Goal: Information Seeking & Learning: Learn about a topic

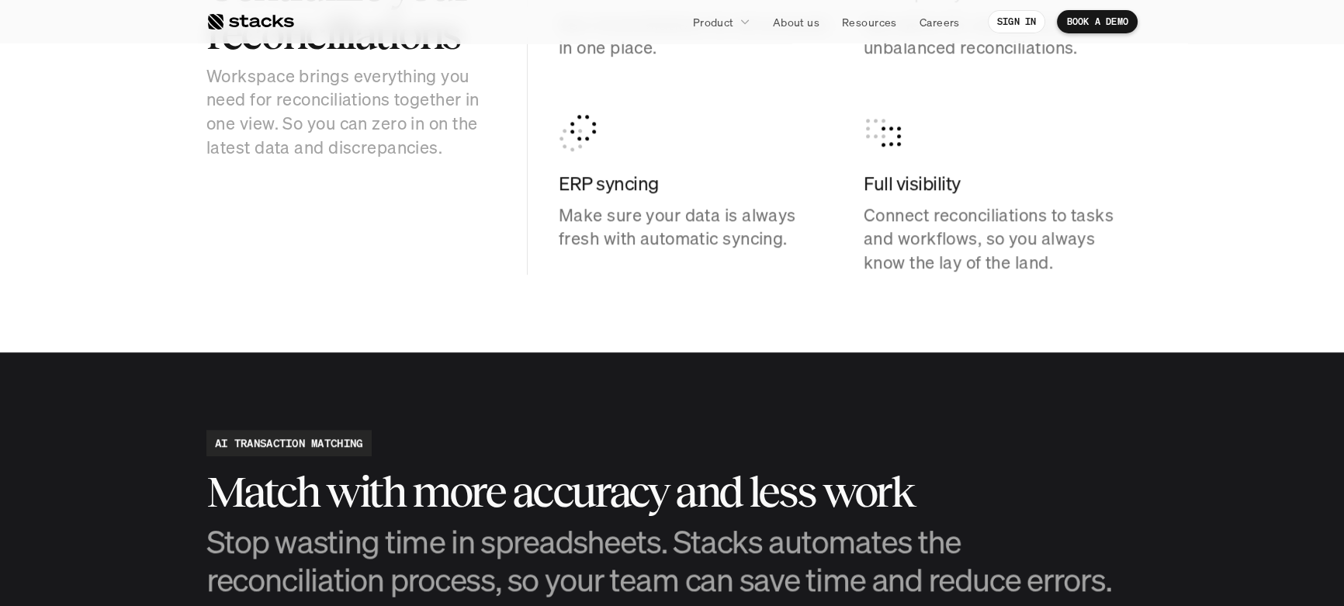
scroll to position [1795, 0]
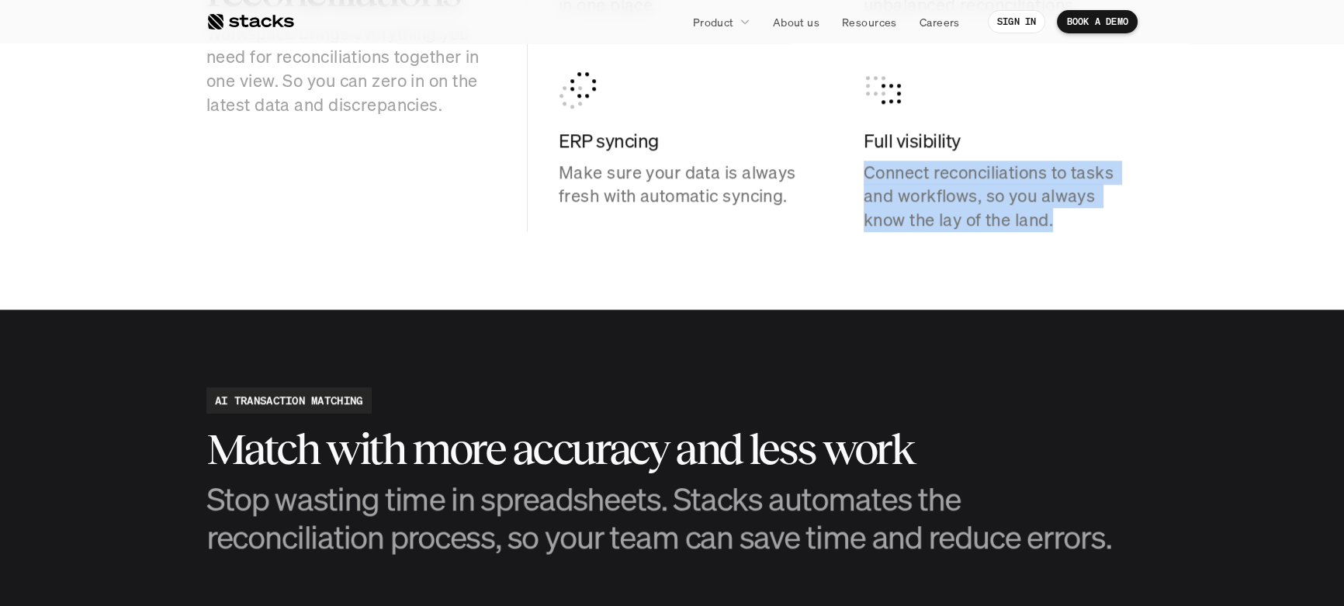
drag, startPoint x: 861, startPoint y: 175, endPoint x: 1065, endPoint y: 224, distance: 209.1
click at [1065, 224] on div "Centralized balance sheet See reconciliations for all accounts in one place. Di…" at bounding box center [848, 56] width 579 height 351
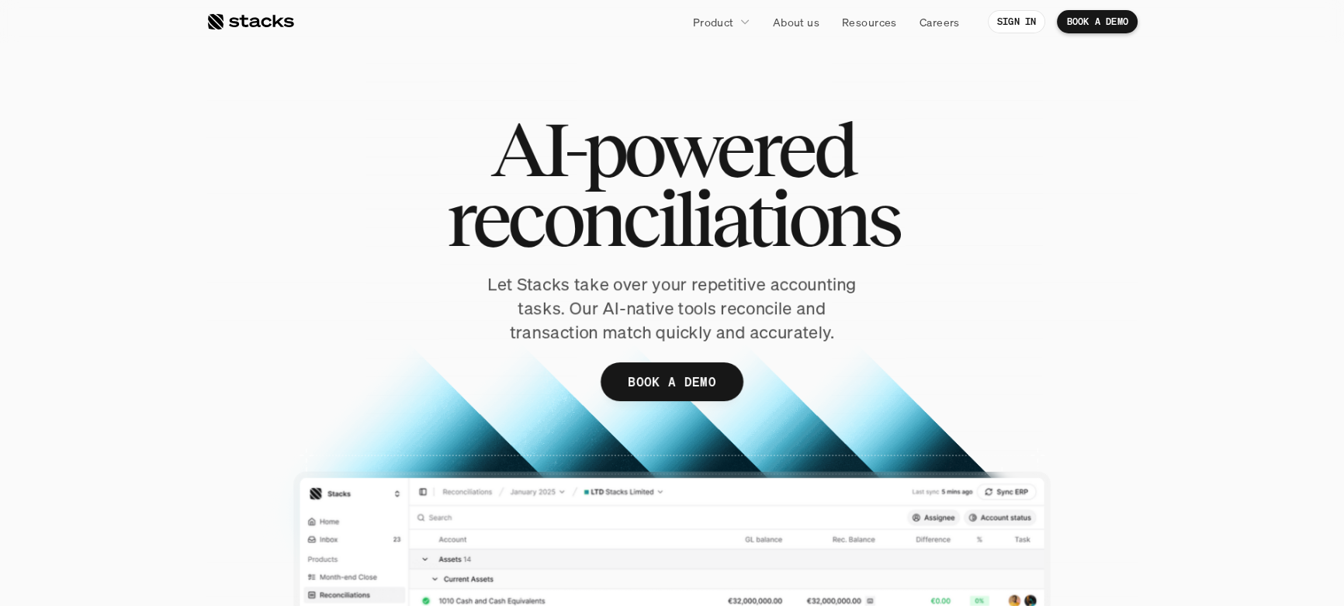
scroll to position [0, 0]
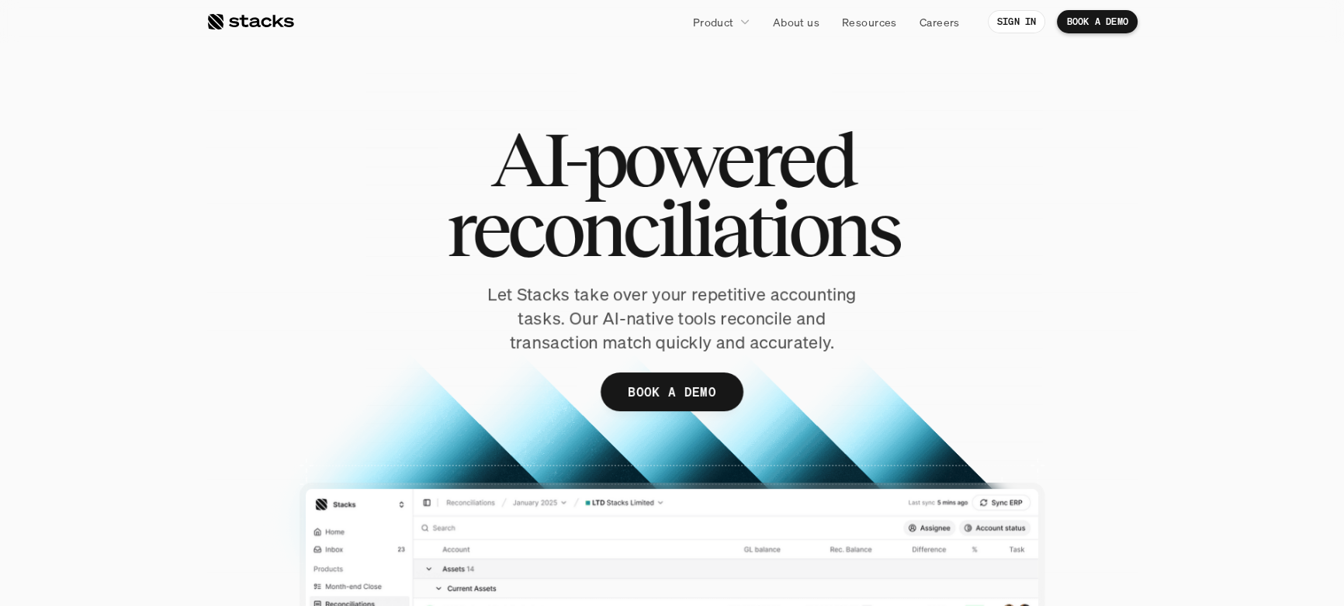
click at [248, 9] on link at bounding box center [250, 22] width 88 height 28
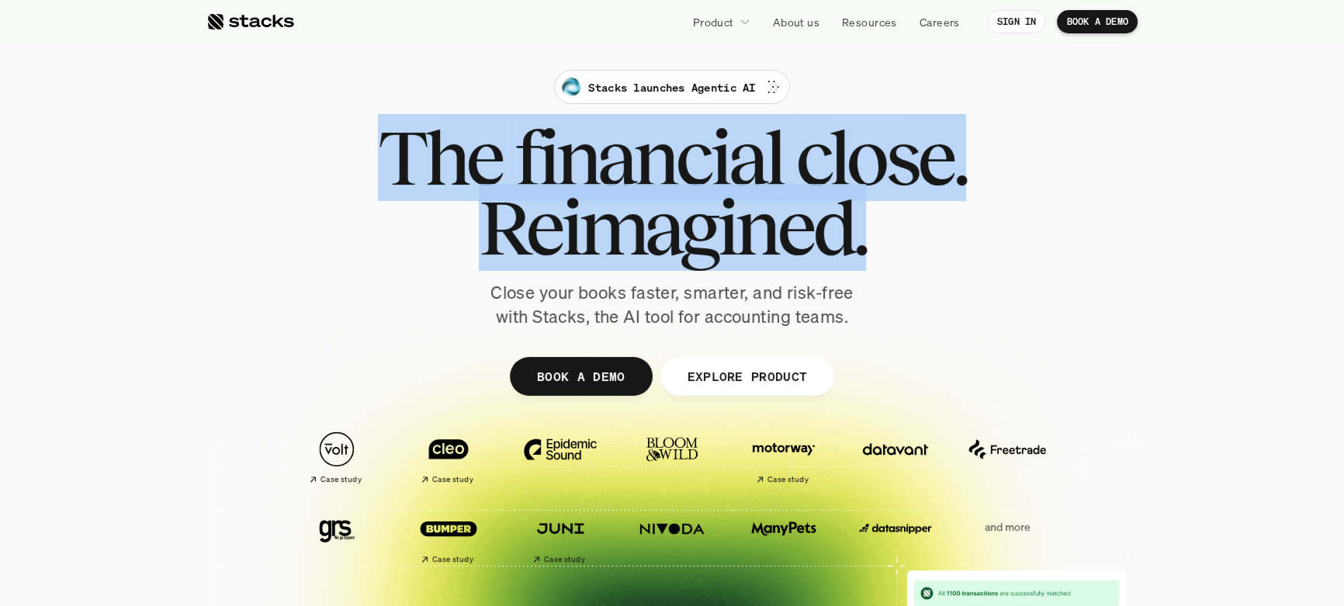
drag, startPoint x: 369, startPoint y: 162, endPoint x: 970, endPoint y: 230, distance: 604.5
click at [970, 230] on div "Stacks launches Agentic AI The financial close. Reimagined. Close your books fa…" at bounding box center [671, 199] width 869 height 259
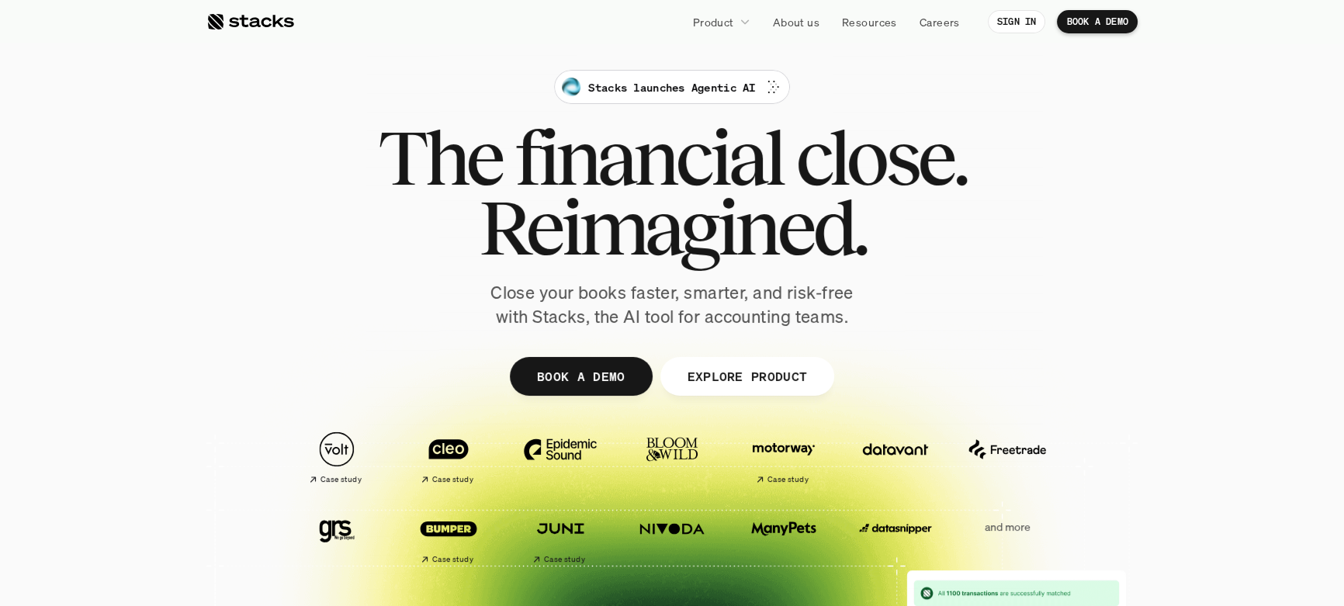
click at [970, 230] on div "Stacks launches Agentic AI The financial close. Reimagined. Close your books fa…" at bounding box center [671, 199] width 869 height 259
click at [532, 137] on span "financial" at bounding box center [649, 158] width 268 height 70
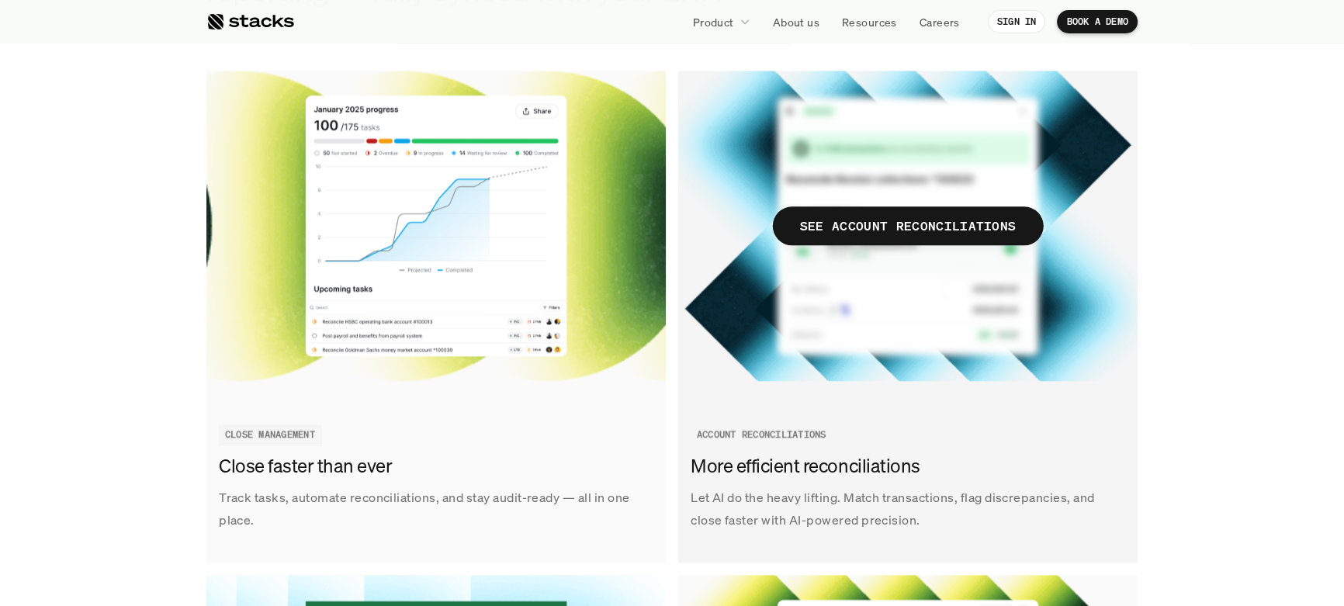
scroll to position [1834, 0]
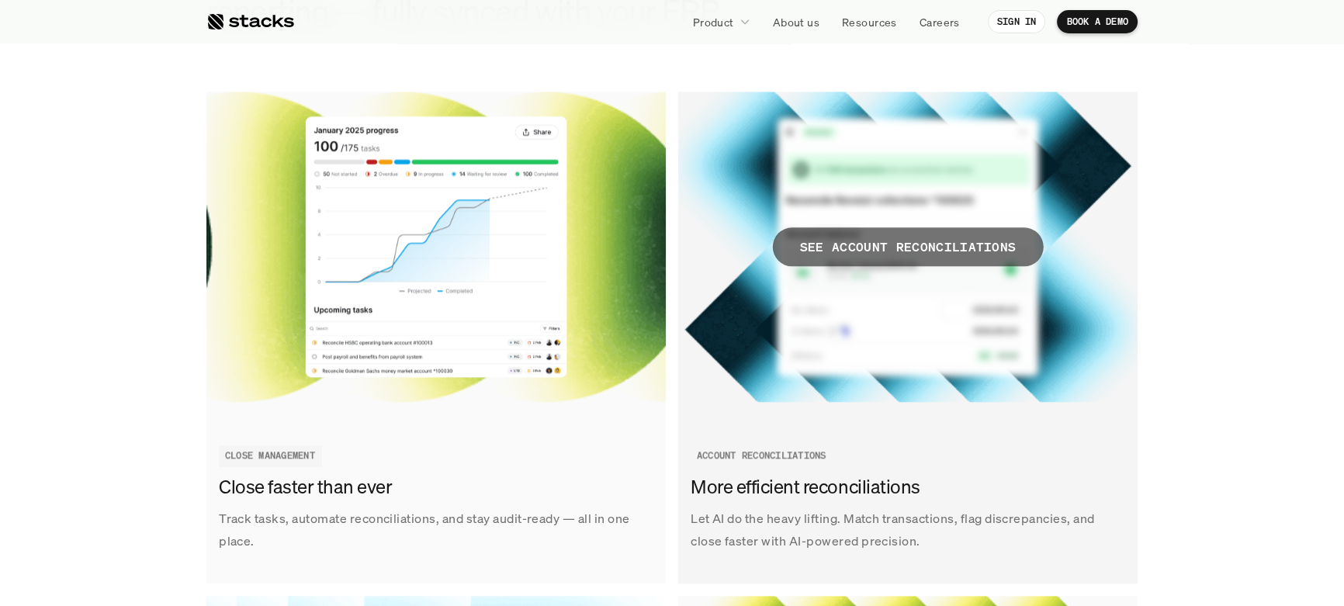
click at [937, 248] on p "SEE ACCOUNT RECONCILIATIONS" at bounding box center [908, 247] width 217 height 23
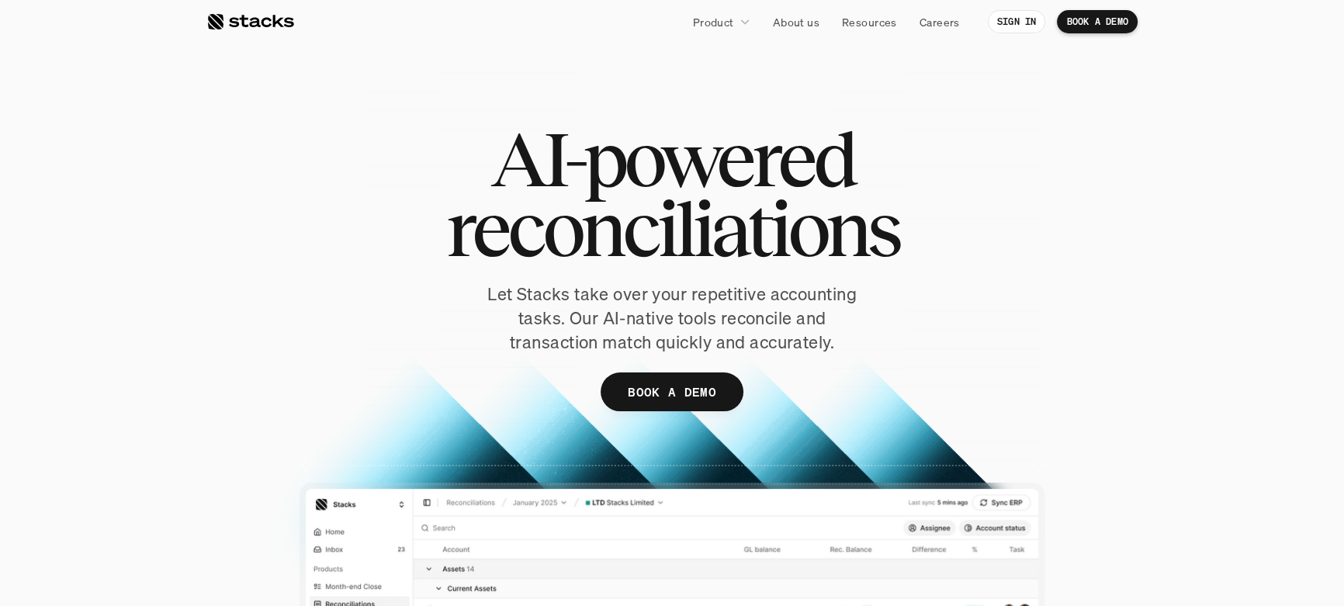
drag, startPoint x: 452, startPoint y: 230, endPoint x: 943, endPoint y: 222, distance: 491.3
click at [930, 225] on h1 "AI-powered reconciliations" at bounding box center [672, 194] width 776 height 140
click at [943, 222] on h1 "AI-powered reconciliations" at bounding box center [672, 194] width 776 height 140
drag, startPoint x: 510, startPoint y: 158, endPoint x: 888, endPoint y: 177, distance: 378.4
click at [888, 177] on h1 "AI-powered reconciliations" at bounding box center [672, 194] width 776 height 140
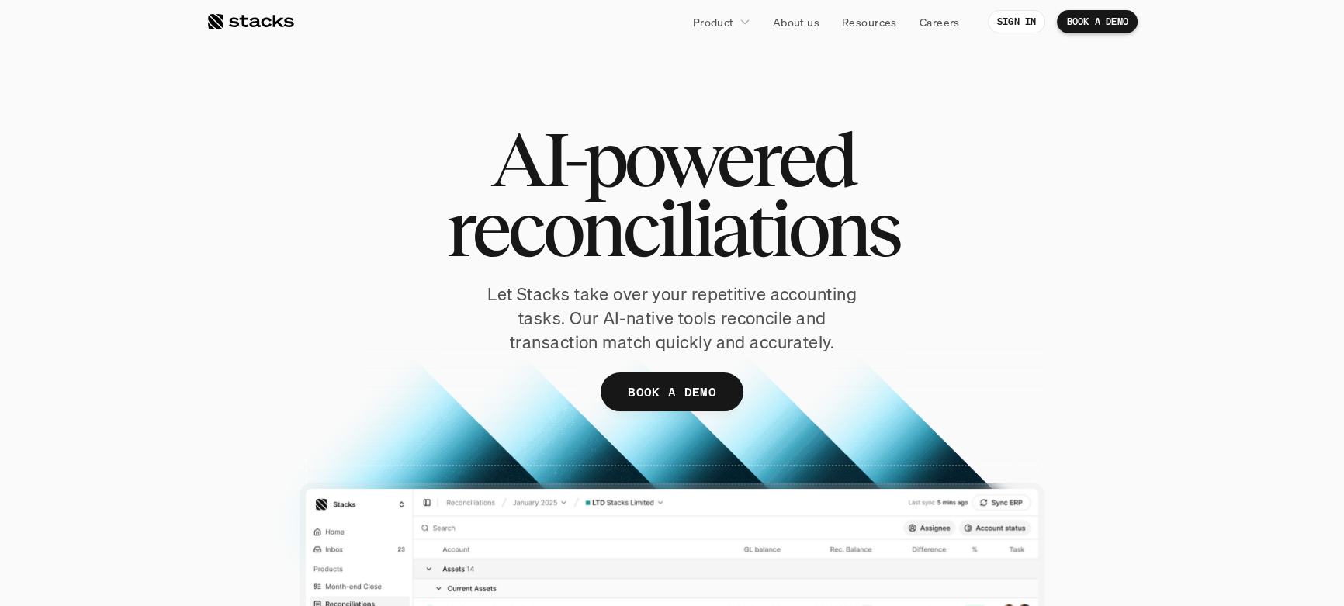
drag, startPoint x: 954, startPoint y: 123, endPoint x: 876, endPoint y: 64, distance: 97.0
click at [954, 122] on div at bounding box center [671, 398] width 931 height 672
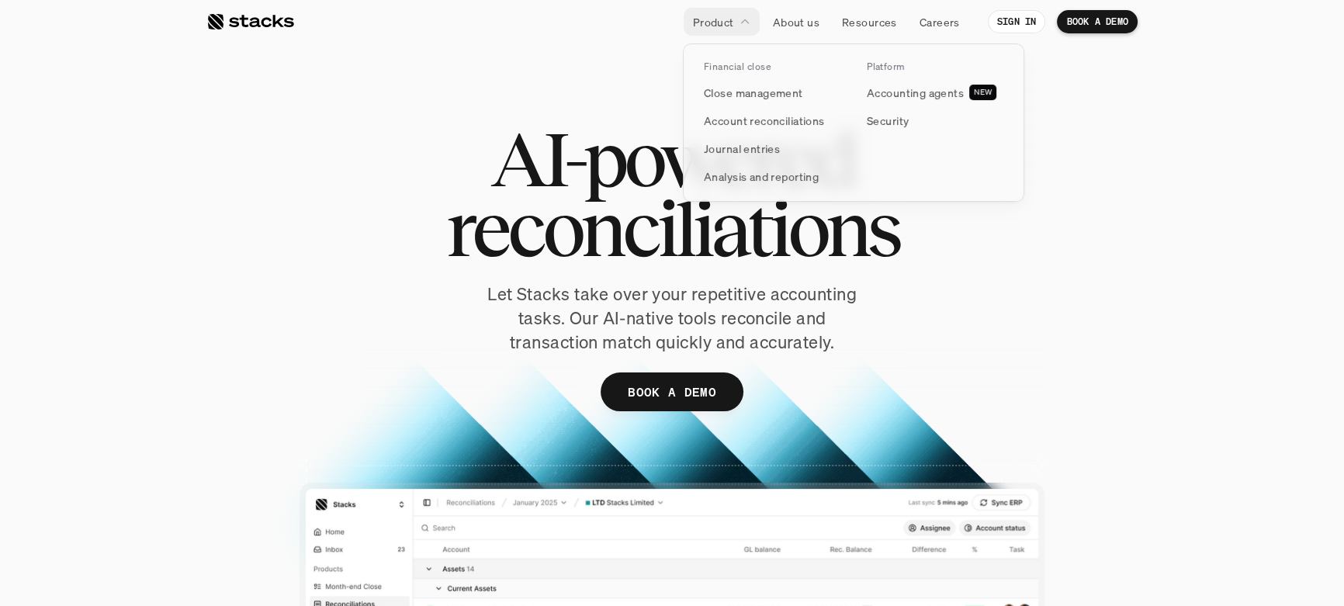
click at [724, 21] on p "Product" at bounding box center [713, 22] width 41 height 16
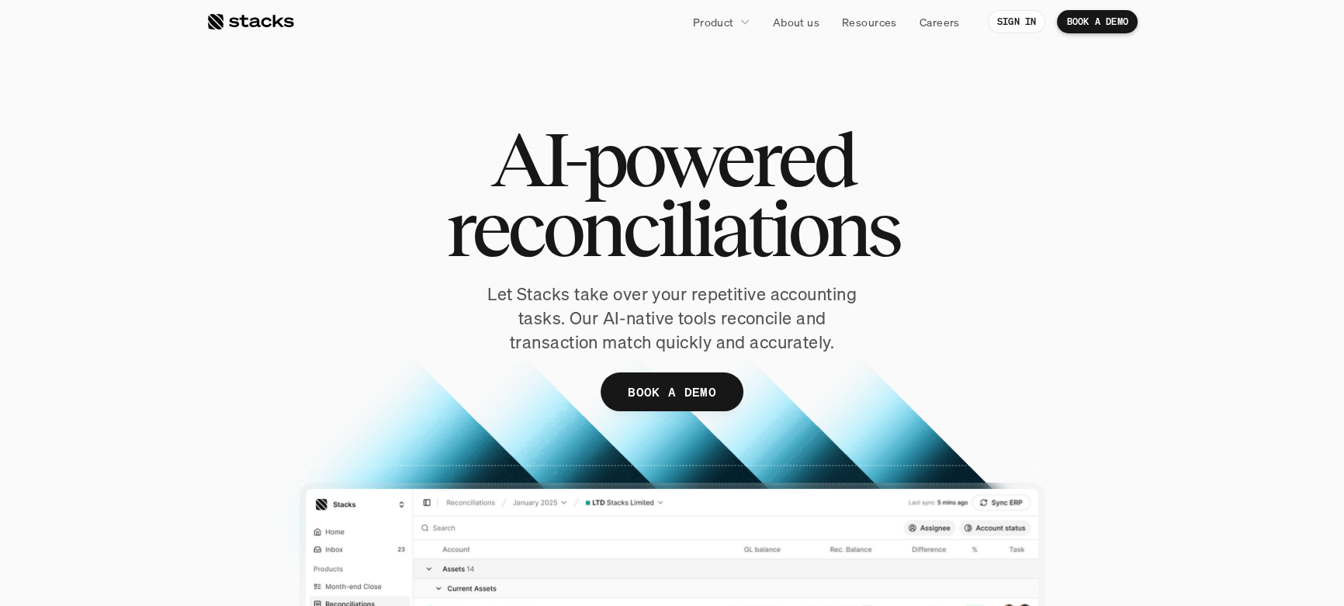
click at [245, 13] on div at bounding box center [250, 21] width 88 height 19
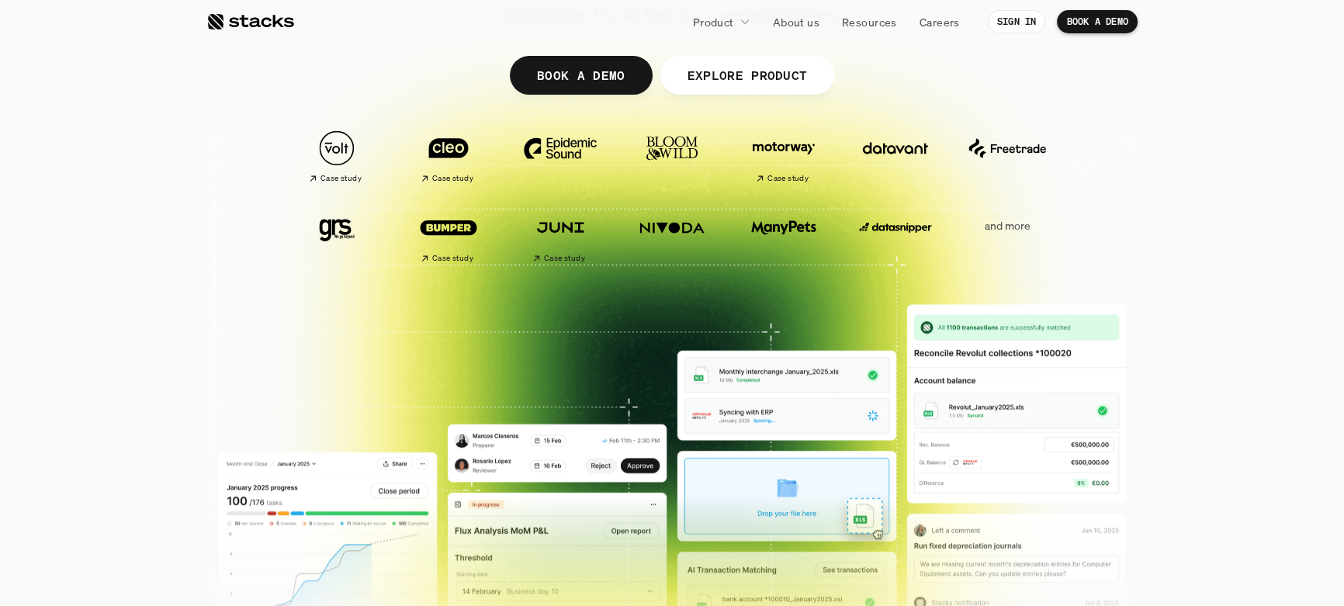
scroll to position [282, 0]
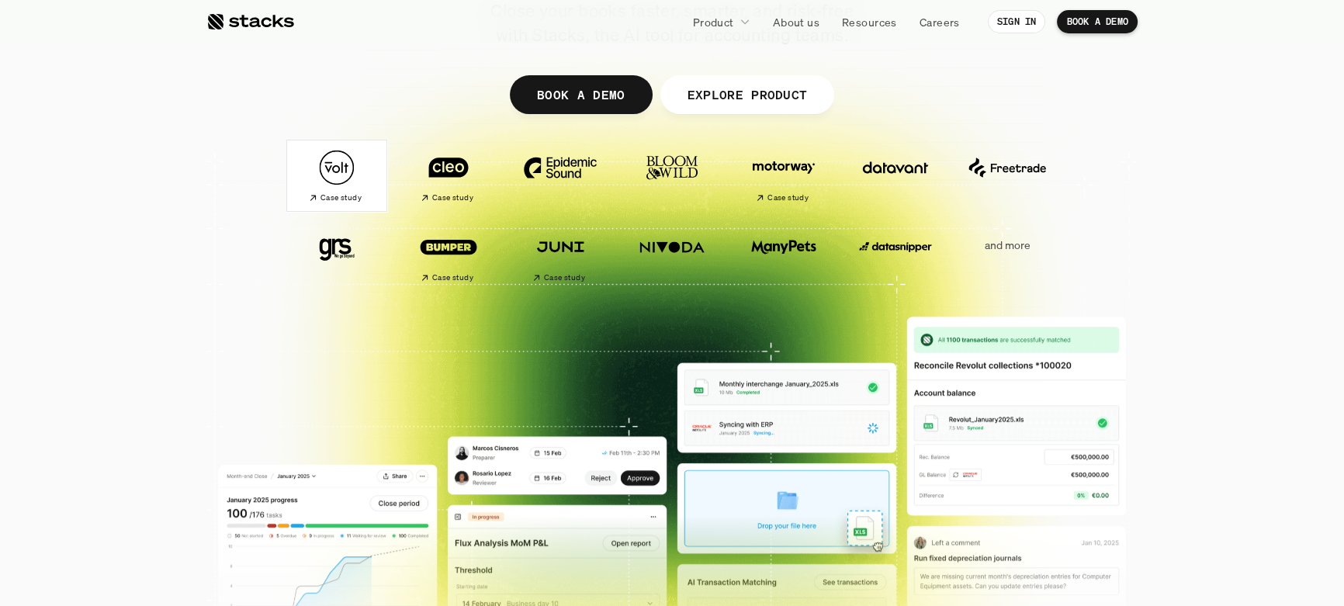
click at [345, 200] on h2 "Case study" at bounding box center [341, 197] width 41 height 9
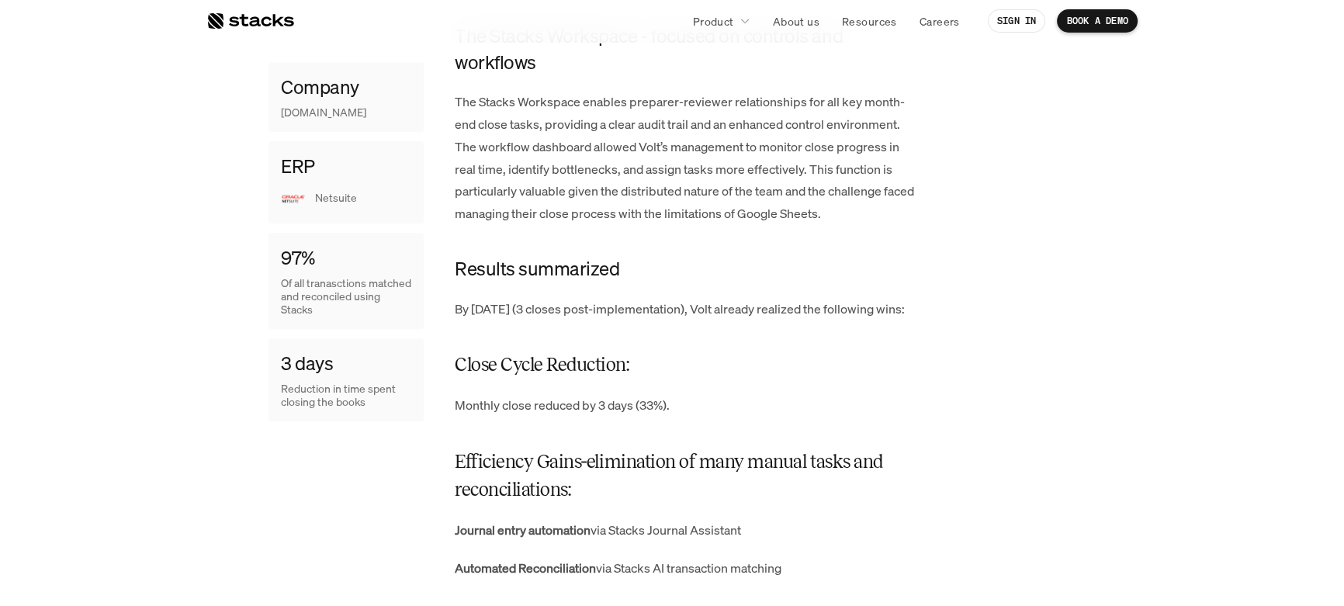
scroll to position [2116, 0]
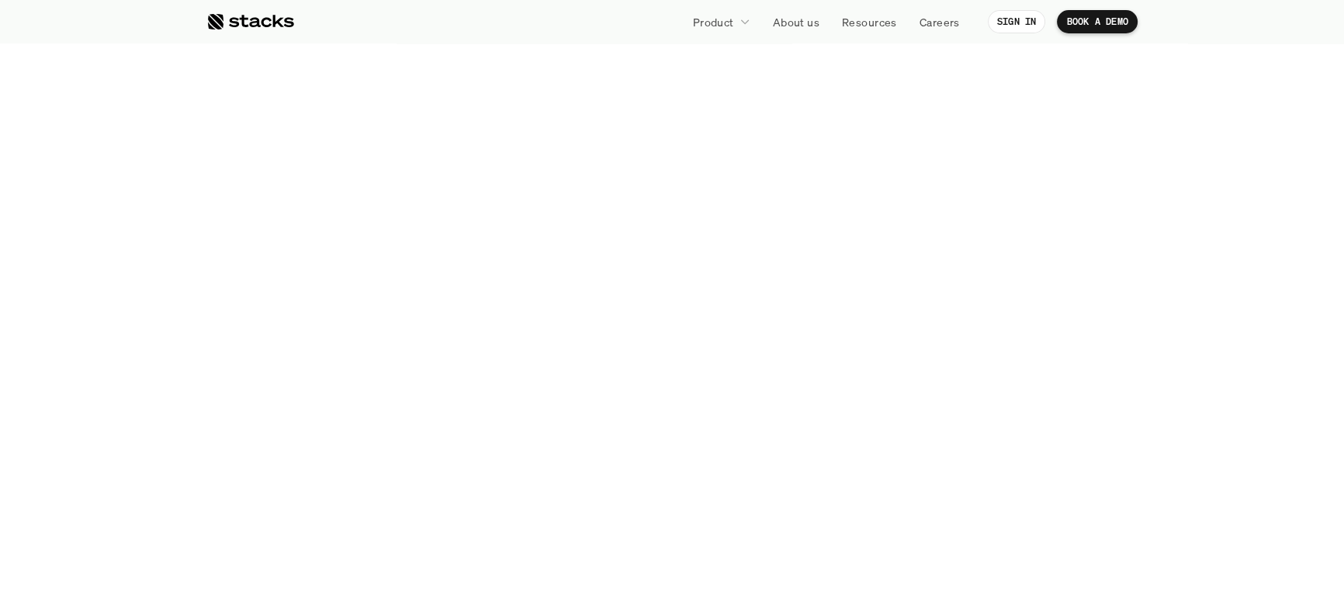
scroll to position [282, 0]
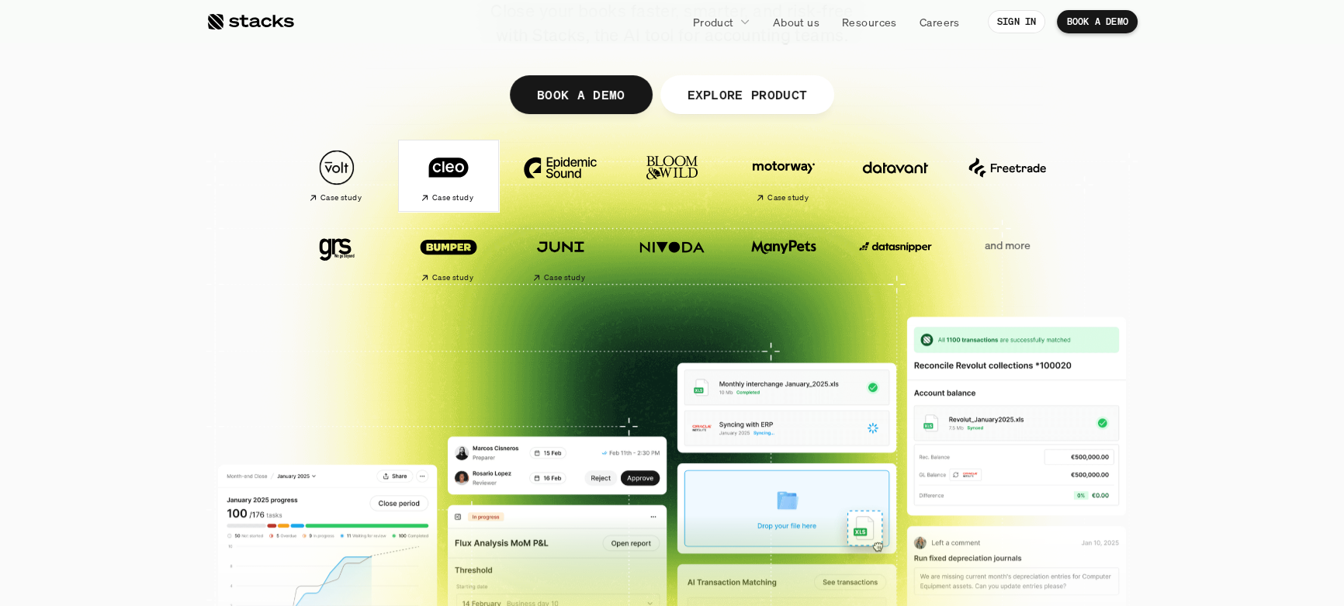
click at [444, 170] on img at bounding box center [448, 167] width 87 height 61
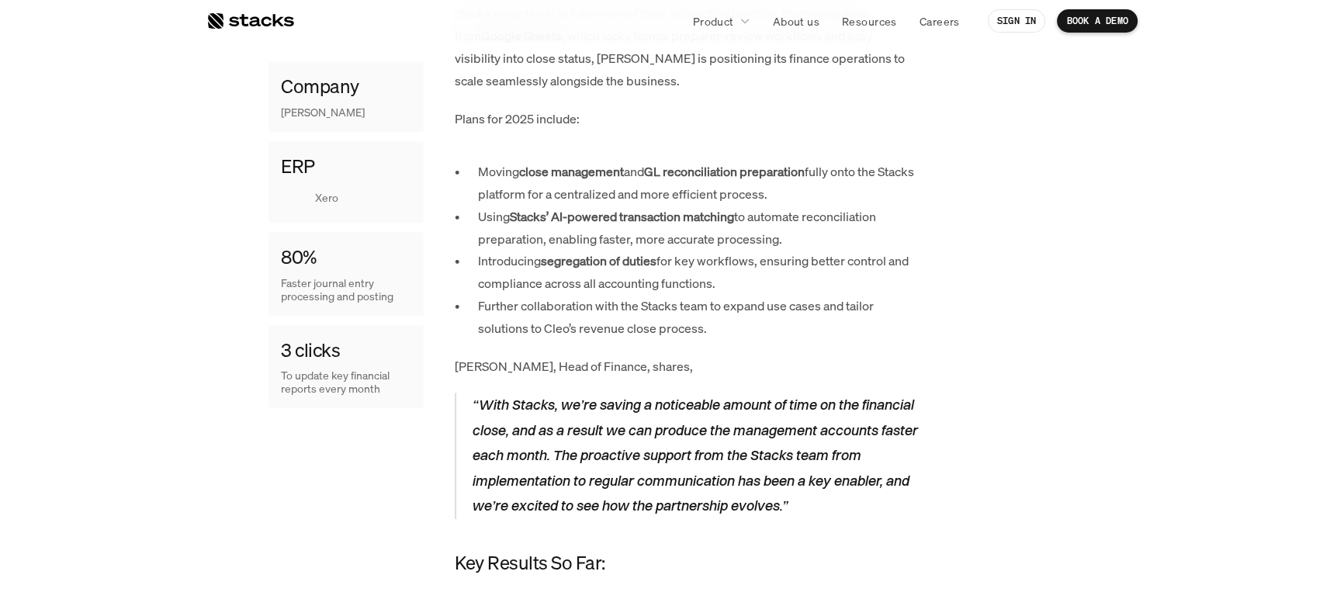
scroll to position [1481, 0]
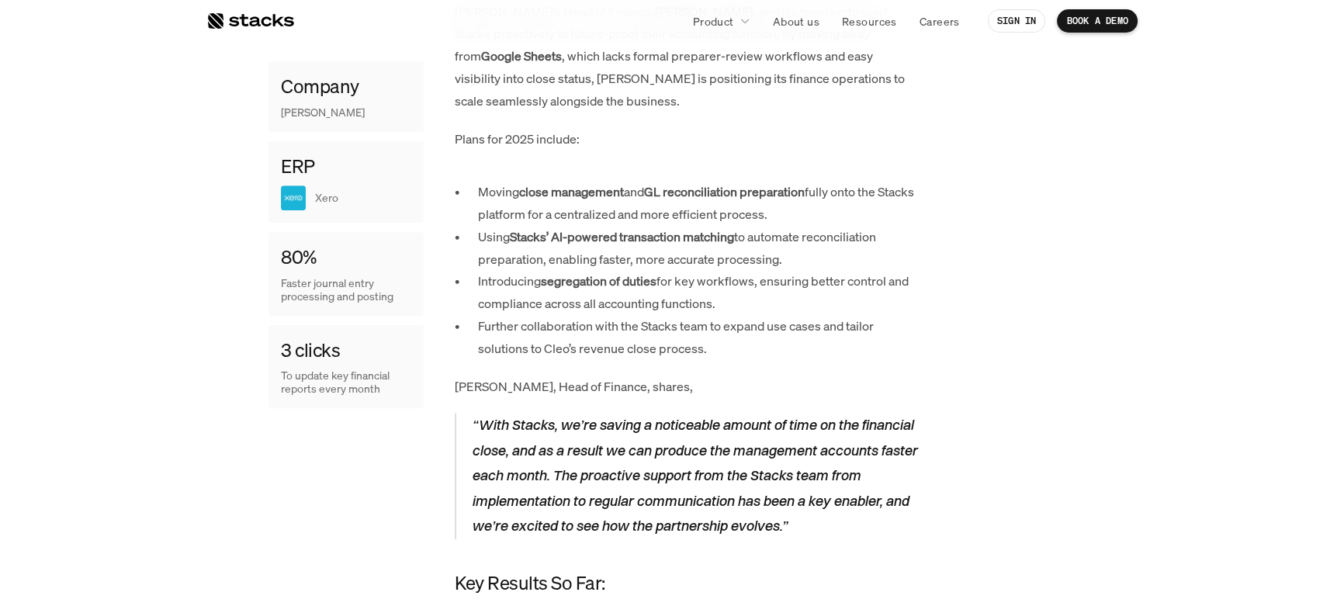
drag, startPoint x: 654, startPoint y: 92, endPoint x: 674, endPoint y: 96, distance: 20.5
click at [674, 183] on strong "GL reconciliation preparation" at bounding box center [724, 191] width 161 height 17
click at [662, 228] on strong "Stacks’ AI-powered transaction matching" at bounding box center [622, 236] width 224 height 17
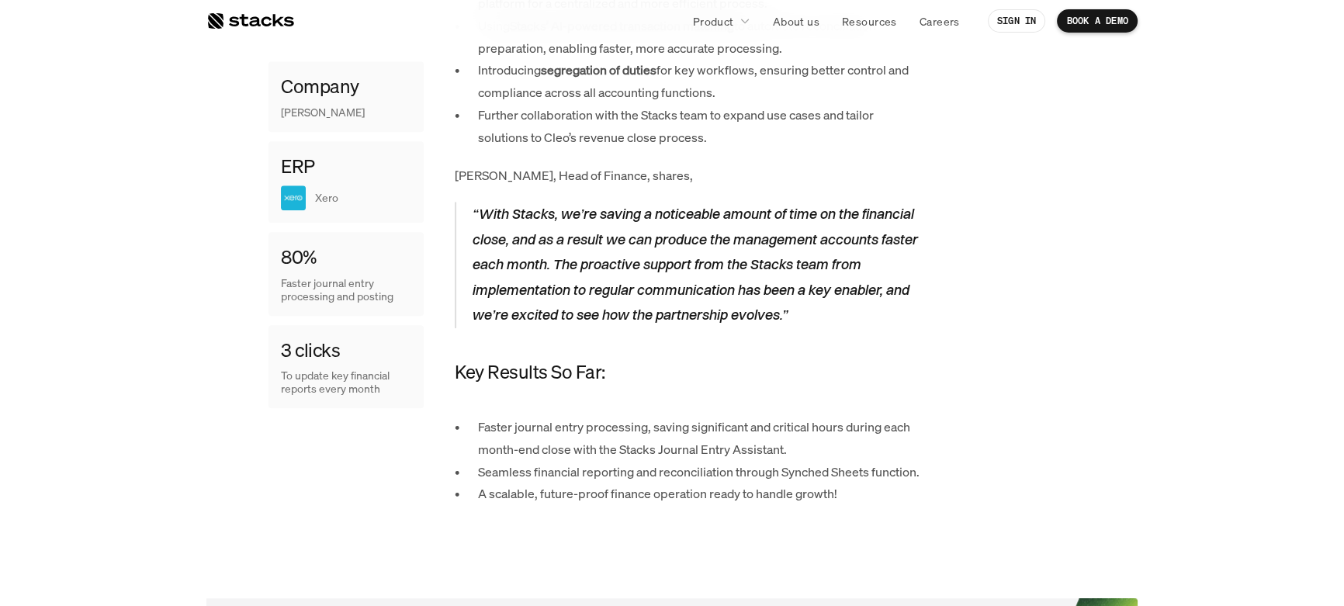
scroll to position [1834, 0]
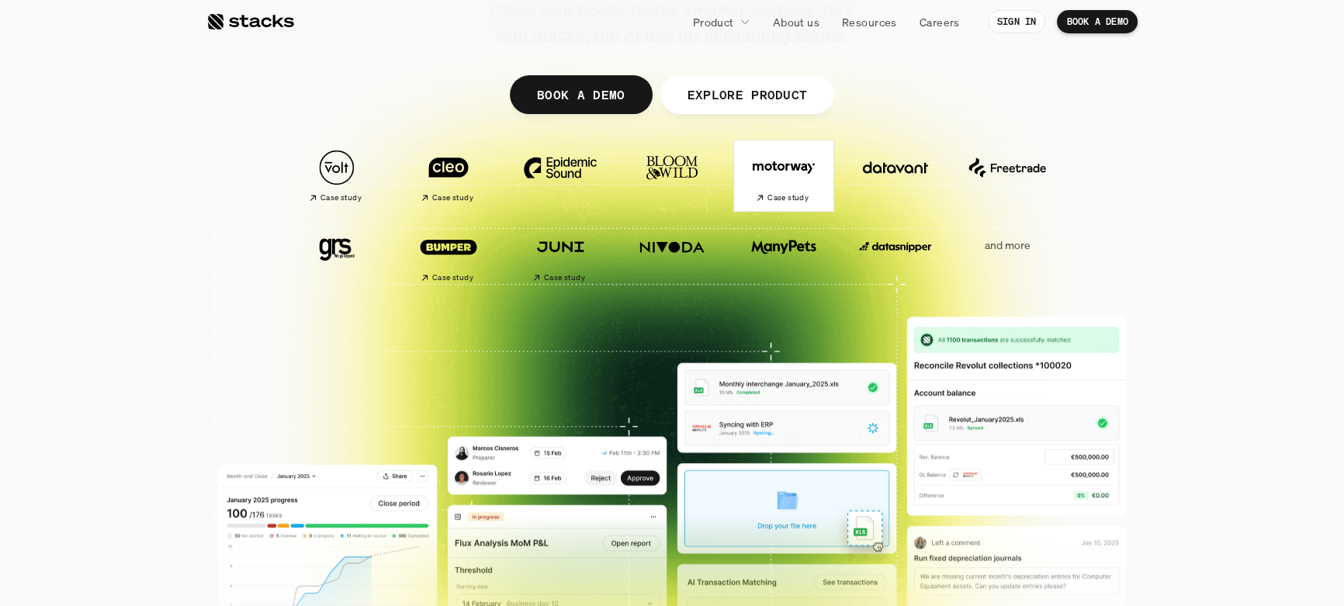
click at [781, 169] on img at bounding box center [783, 167] width 87 height 61
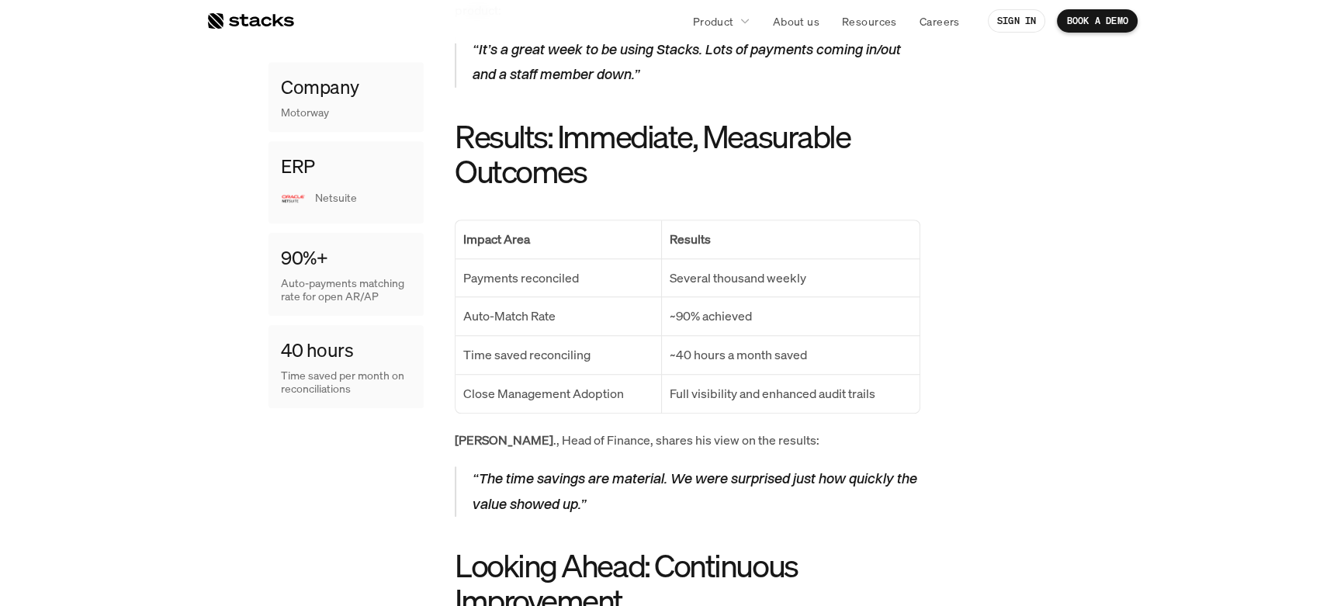
scroll to position [1552, 0]
drag, startPoint x: 468, startPoint y: 254, endPoint x: 590, endPoint y: 252, distance: 121.8
click at [590, 266] on p "Payments reconciled" at bounding box center [558, 277] width 190 height 23
click at [704, 266] on p "Several thousand weekly" at bounding box center [791, 277] width 242 height 23
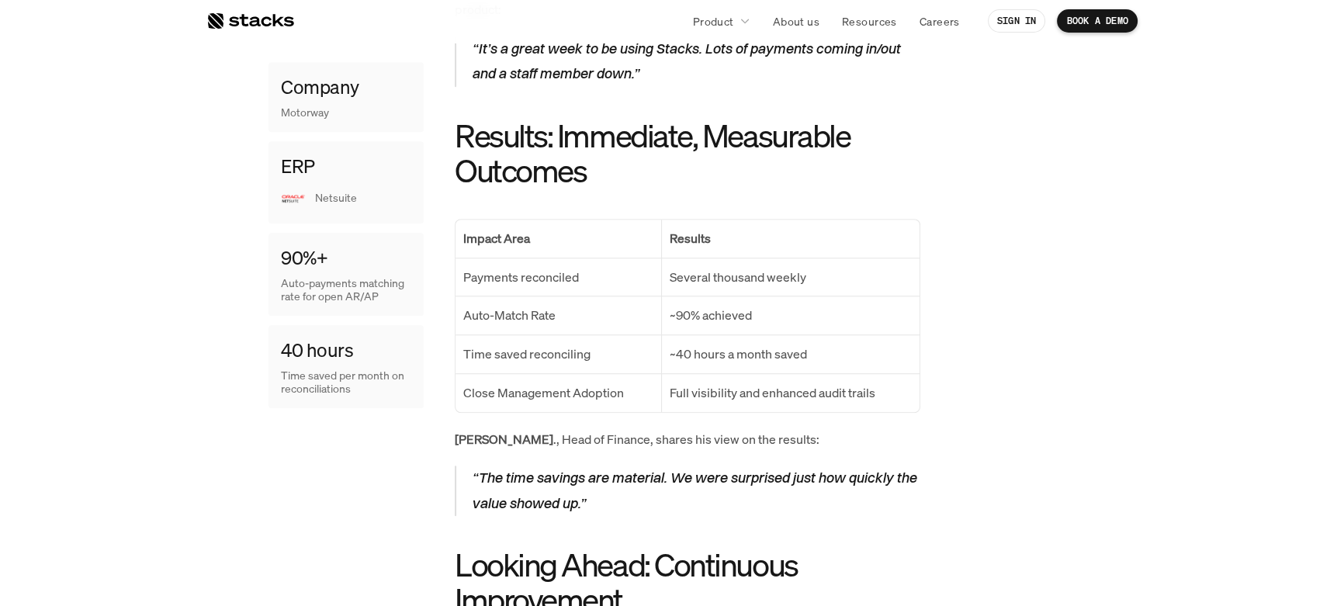
click at [553, 304] on p "Auto-Match Rate" at bounding box center [558, 315] width 190 height 23
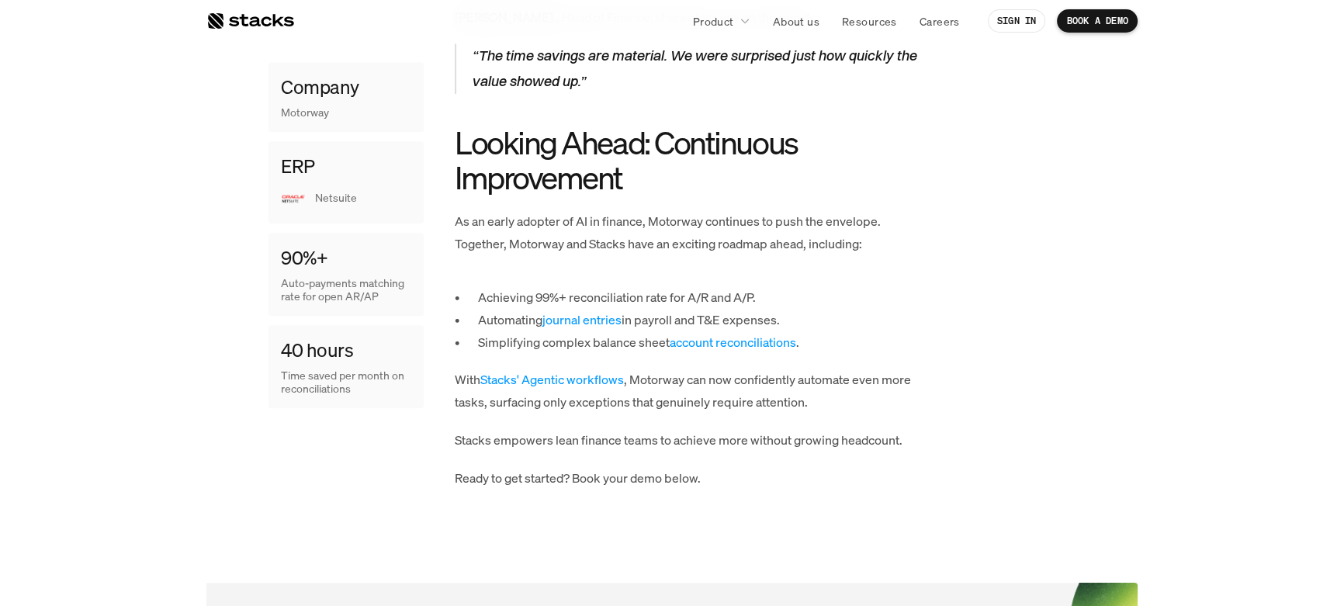
scroll to position [1975, 0]
click at [684, 333] on link "account reconciliations" at bounding box center [733, 341] width 126 height 17
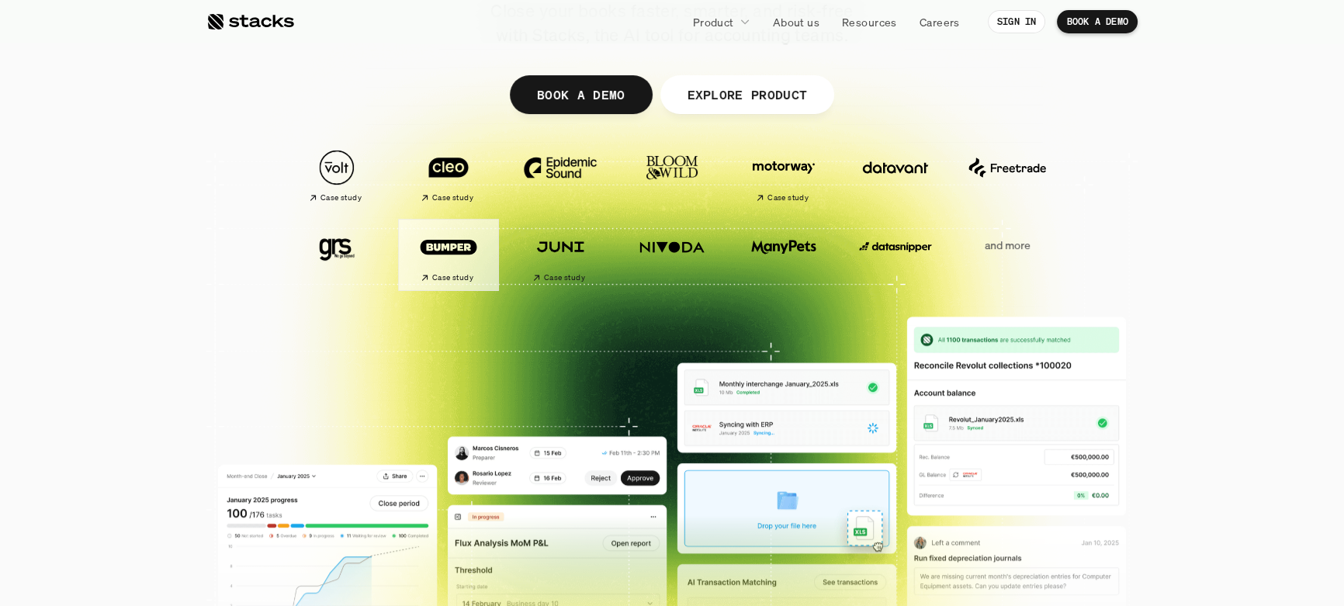
click at [436, 248] on img at bounding box center [448, 247] width 87 height 61
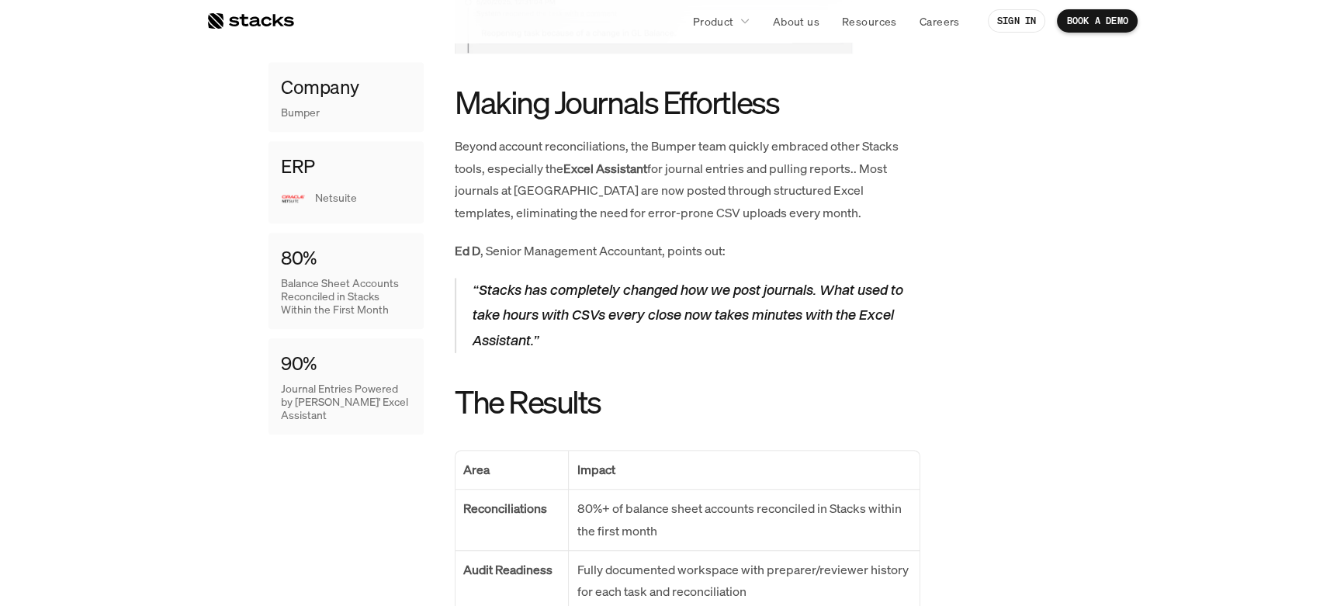
scroll to position [2116, 0]
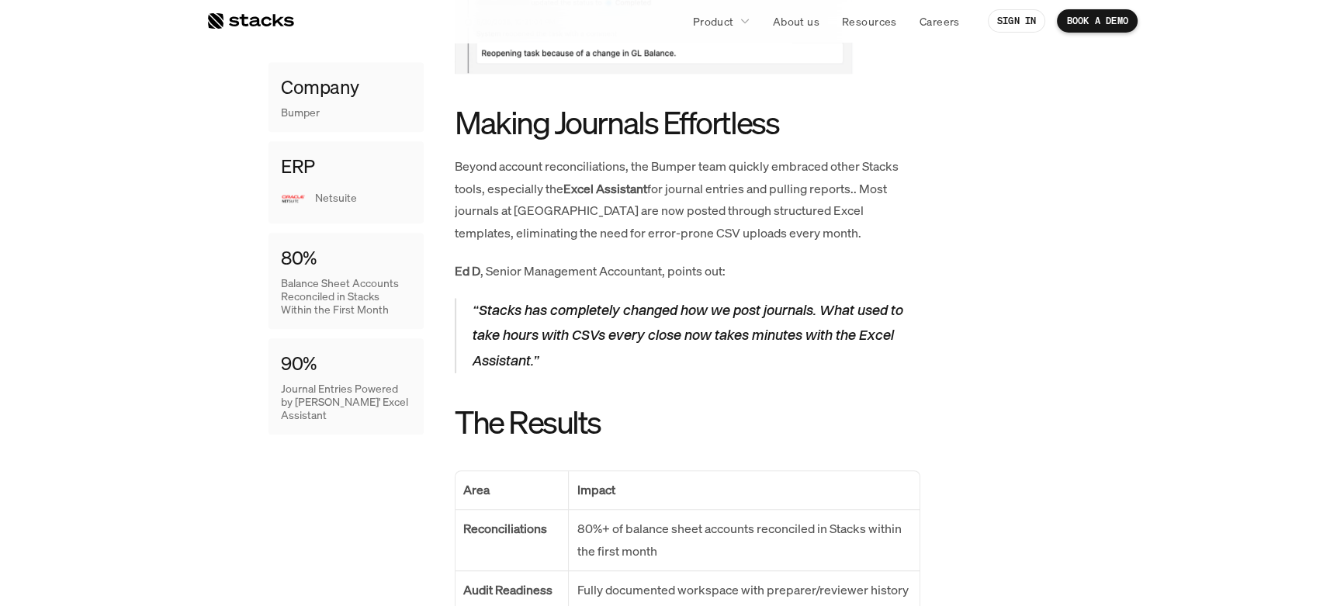
drag, startPoint x: 546, startPoint y: 283, endPoint x: 540, endPoint y: 301, distance: 18.7
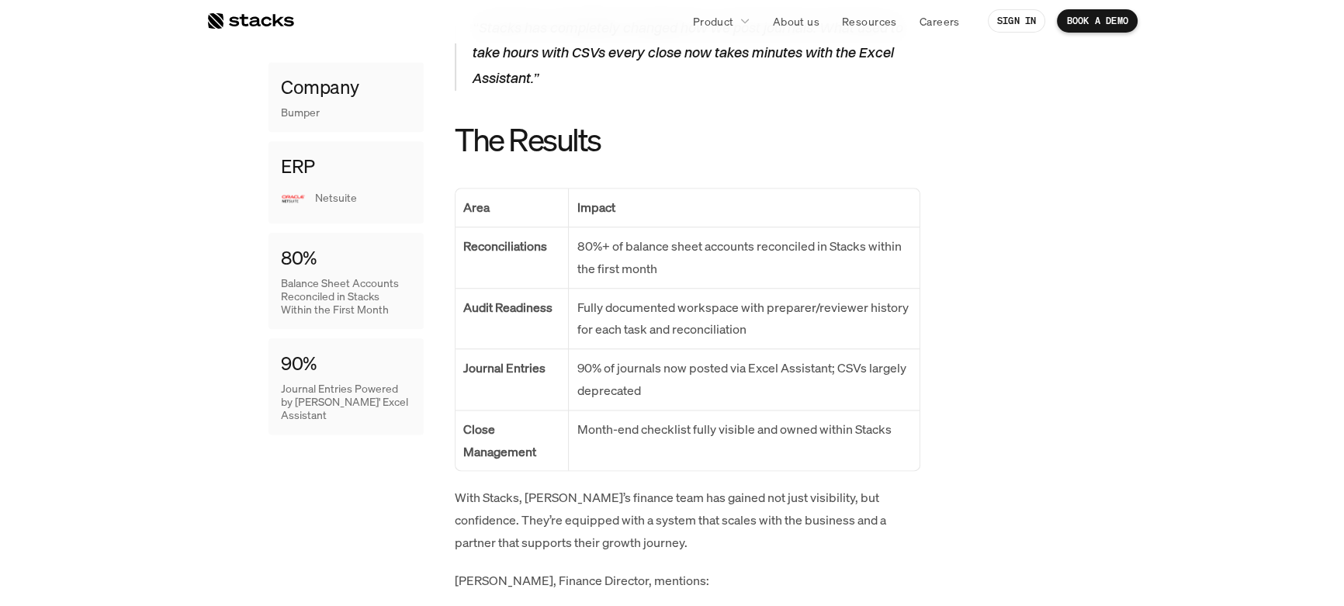
scroll to position [2411, 0]
drag, startPoint x: 580, startPoint y: 220, endPoint x: 739, endPoint y: 243, distance: 160.0
click at [739, 243] on p "80%+ of balance sheet accounts reconciled in Stacks within the first month" at bounding box center [744, 256] width 335 height 45
drag, startPoint x: 577, startPoint y: 218, endPoint x: 676, endPoint y: 244, distance: 102.0
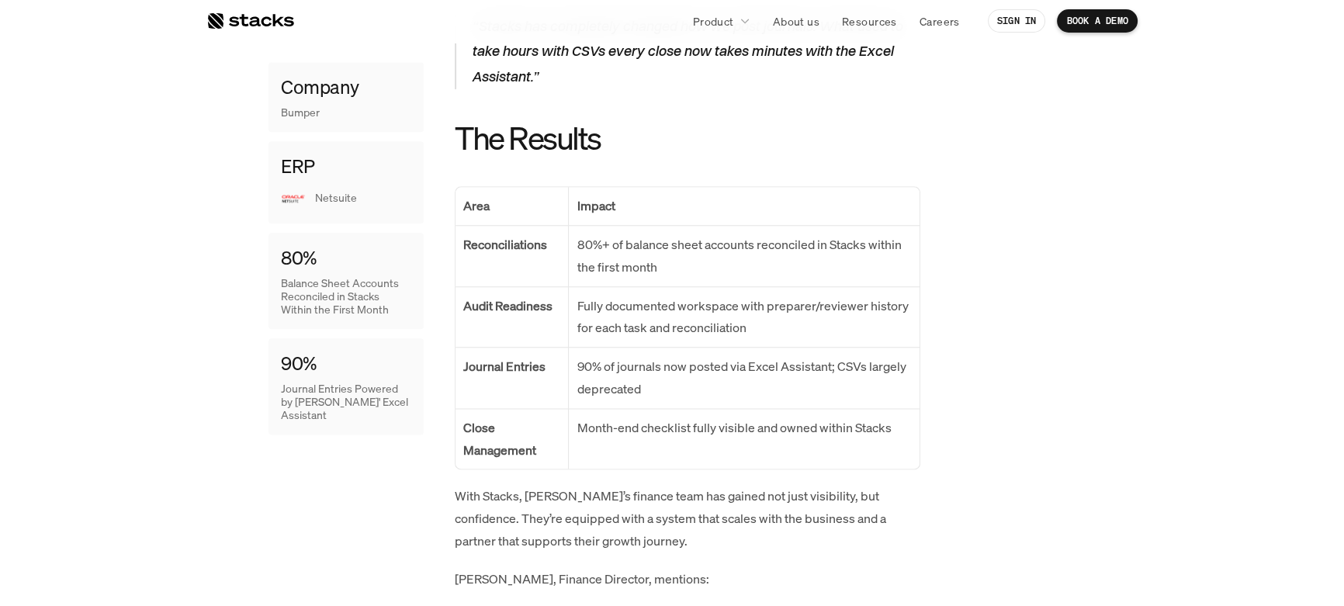
click at [676, 244] on p "80%+ of balance sheet accounts reconciled in Stacks within the first month" at bounding box center [744, 256] width 335 height 45
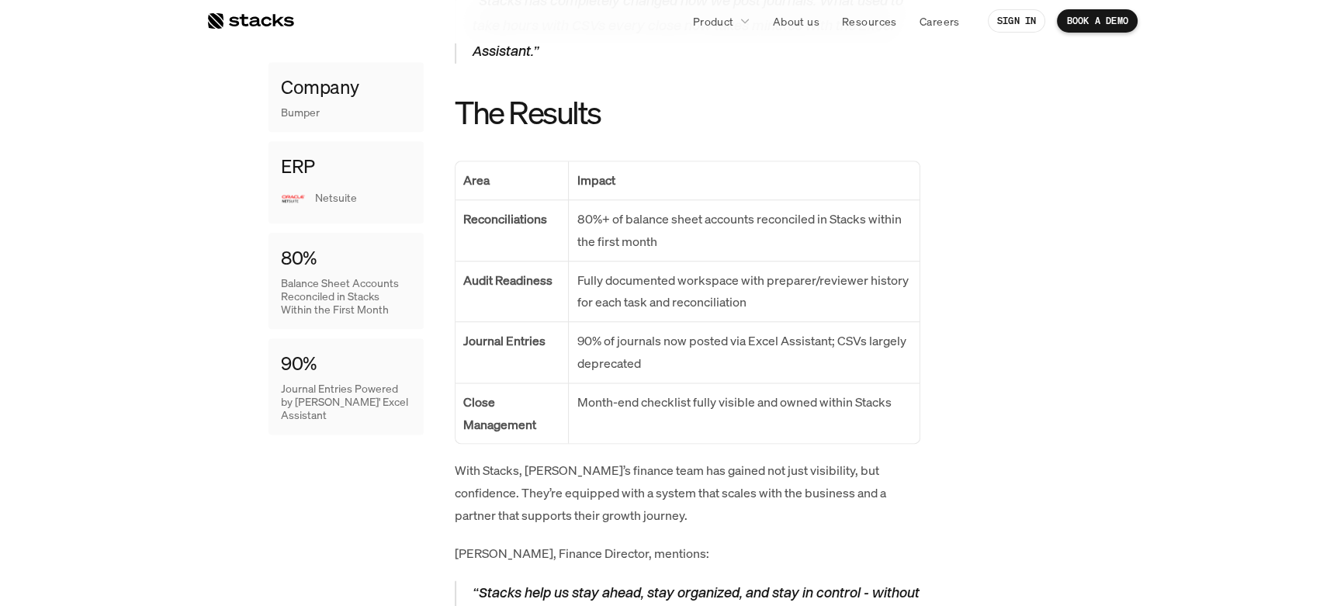
scroll to position [2443, 0]
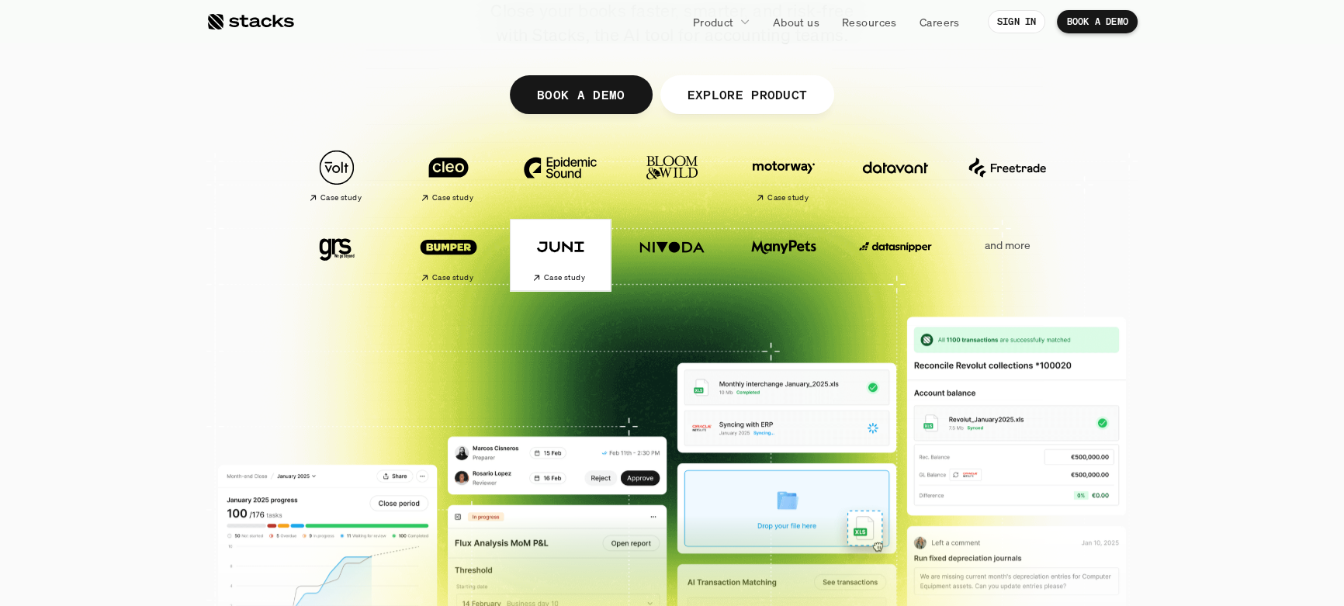
click at [554, 249] on img at bounding box center [560, 247] width 87 height 61
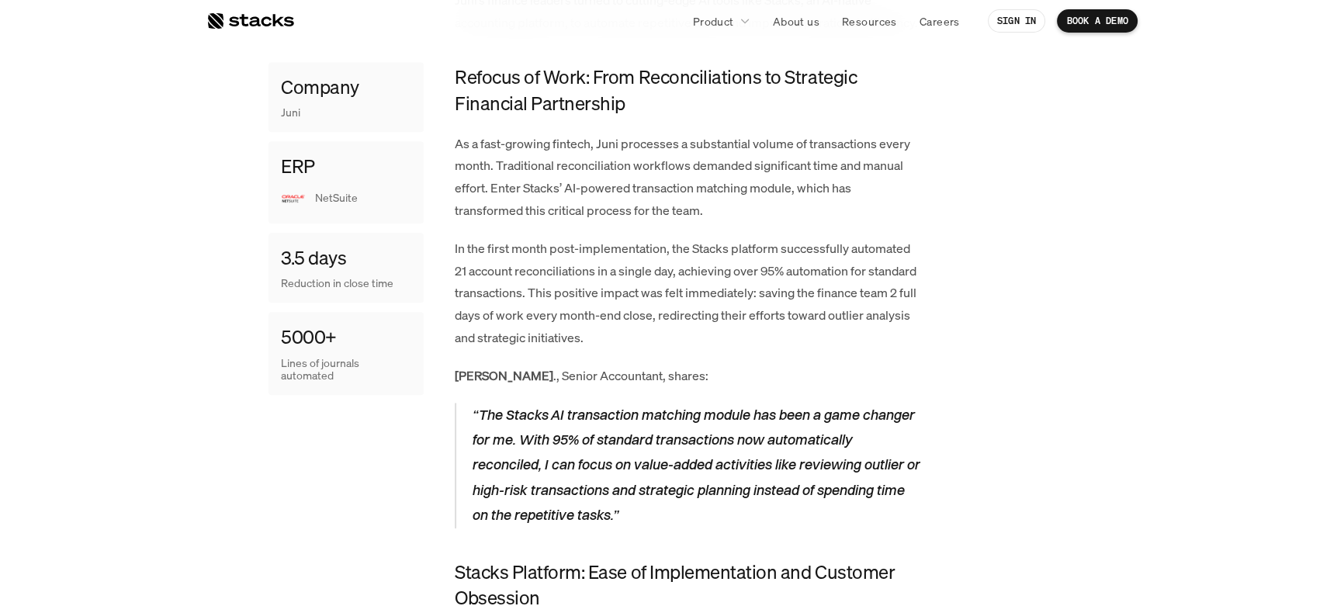
scroll to position [1058, 0]
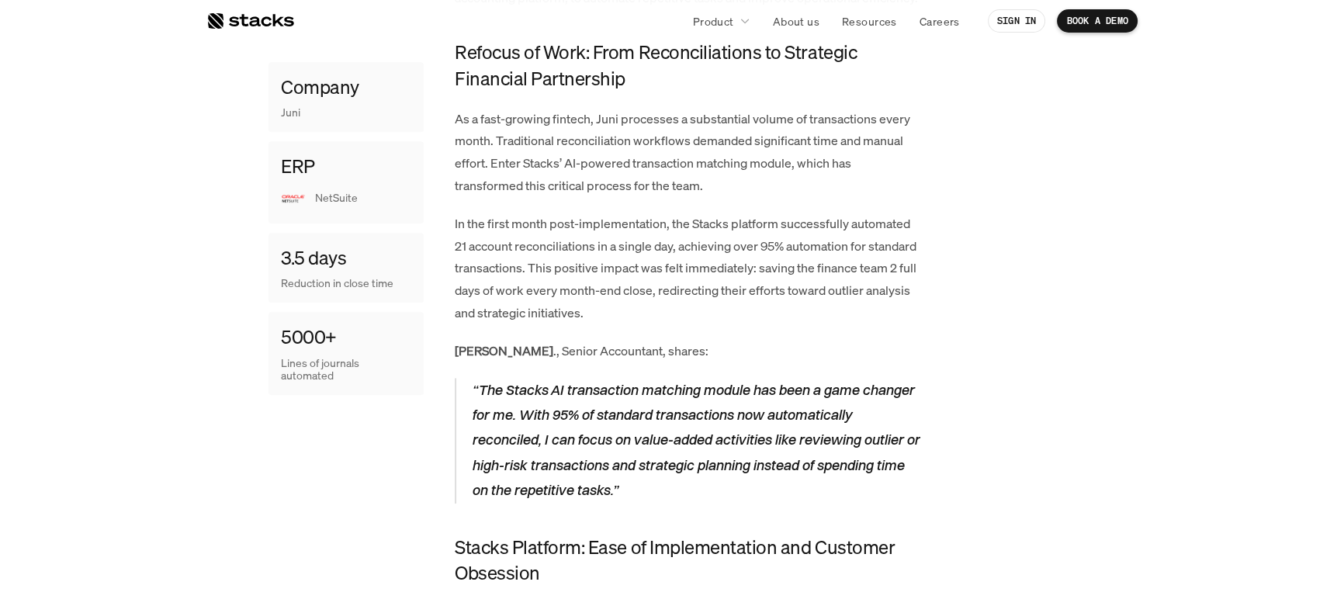
drag, startPoint x: 592, startPoint y: 55, endPoint x: 637, endPoint y: 83, distance: 53.0
click at [637, 83] on h4 "Refocus of Work: From Reconciliations to Strategic Financial Partnership" at bounding box center [688, 66] width 466 height 52
drag, startPoint x: 491, startPoint y: 287, endPoint x: 709, endPoint y: 291, distance: 218.1
click at [709, 291] on p "In the first month post-implementation, the Stacks platform successfully automa…" at bounding box center [688, 269] width 466 height 112
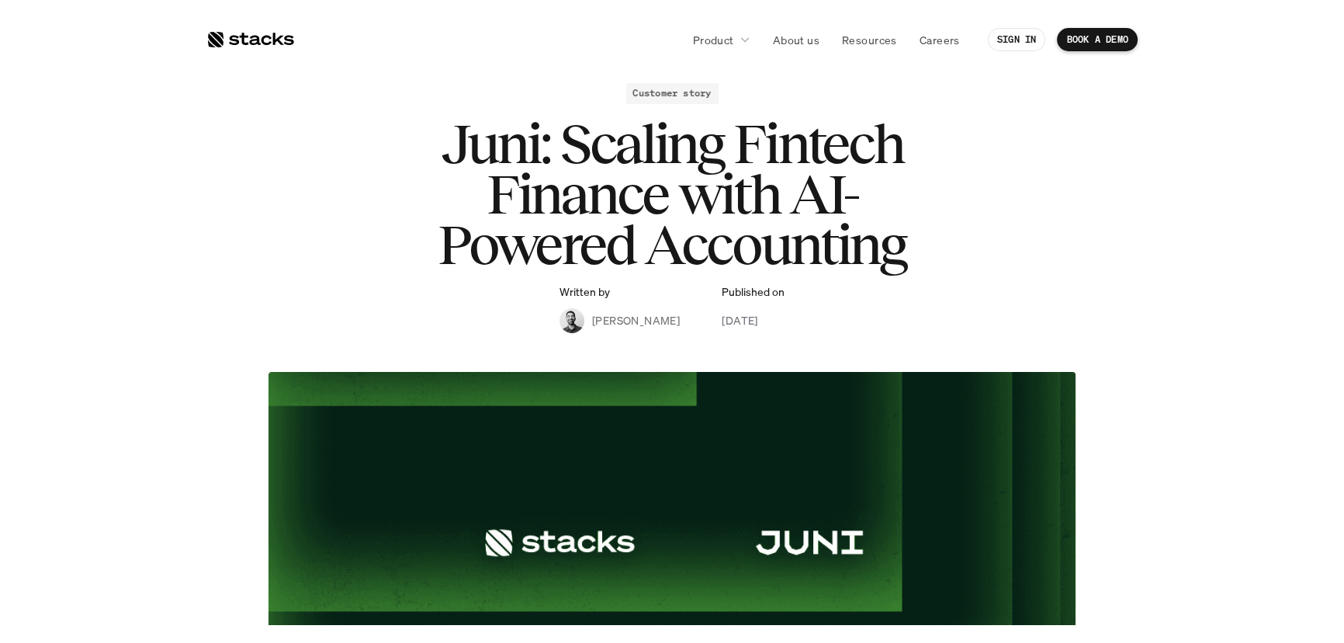
scroll to position [0, 0]
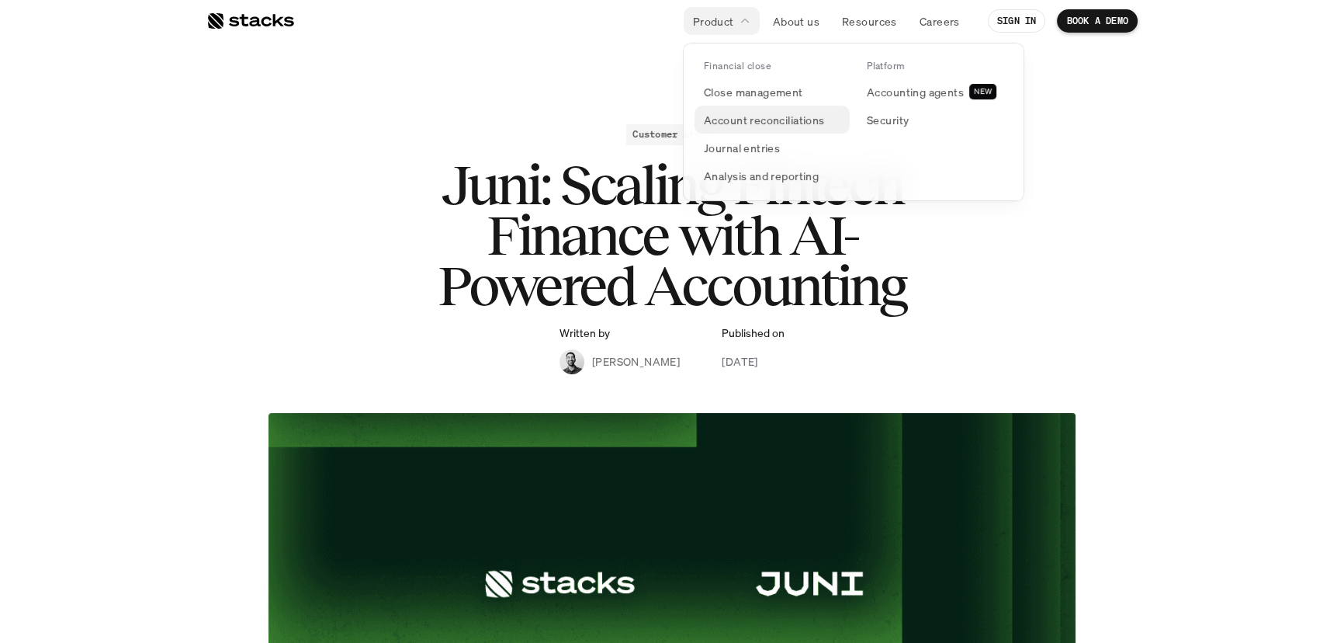
click at [757, 116] on p "Account reconciliations" at bounding box center [764, 120] width 121 height 16
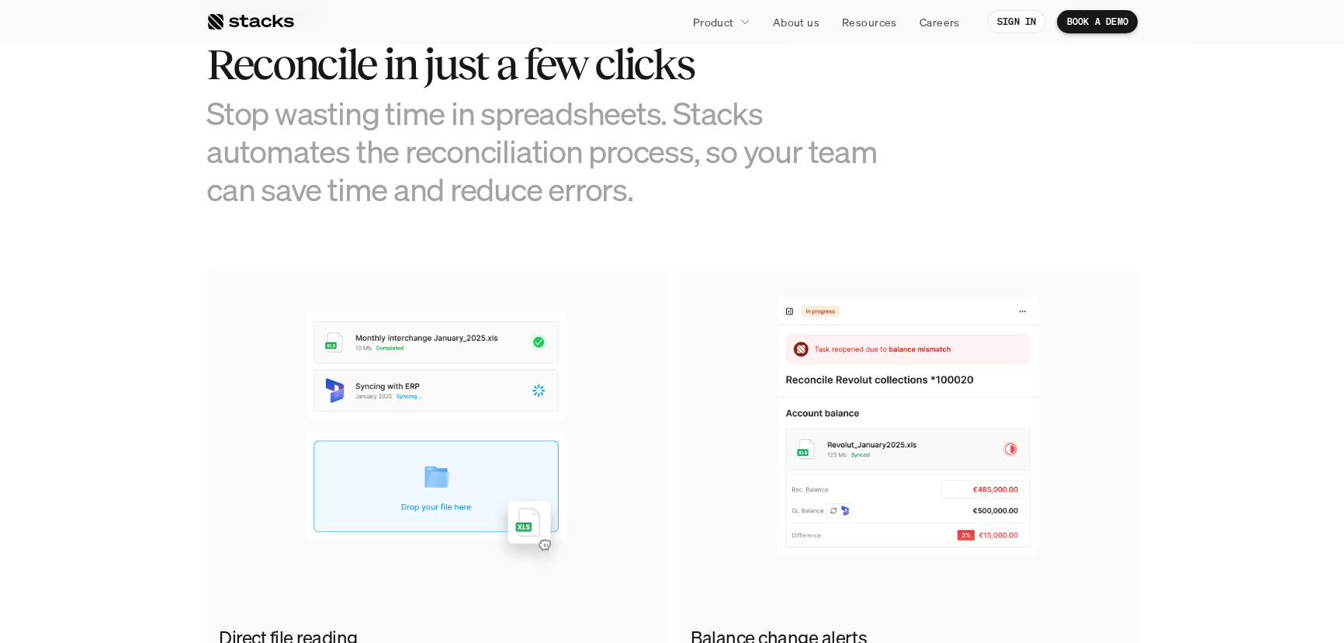
scroll to position [776, 0]
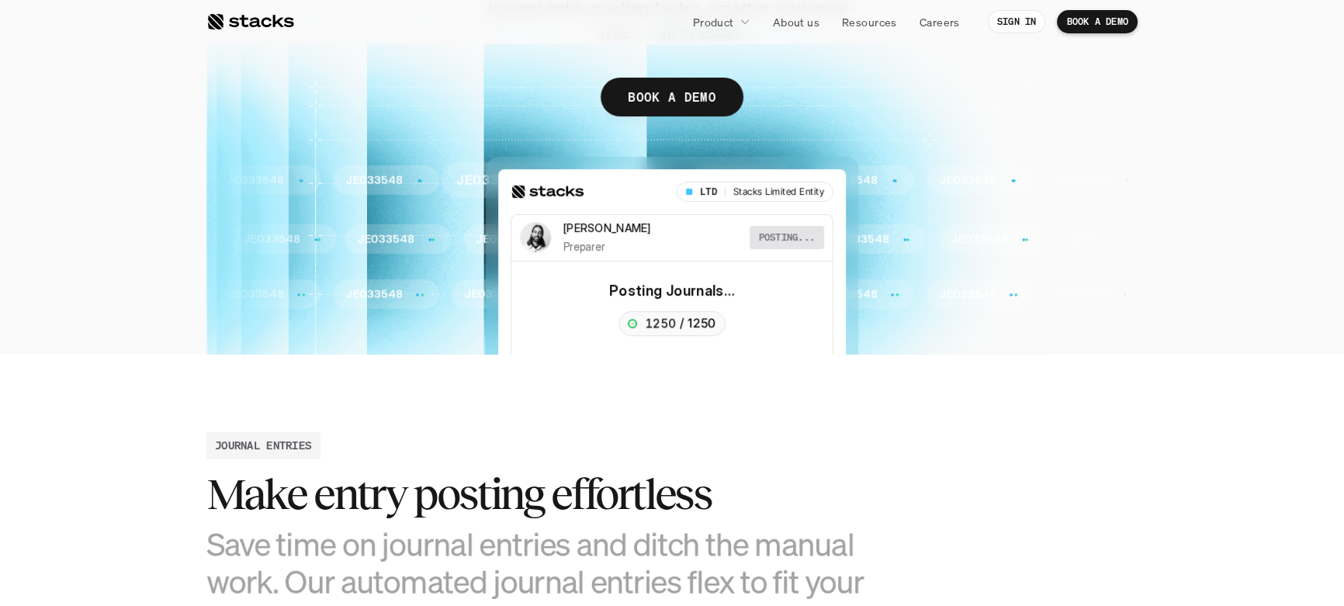
scroll to position [592, 0]
